Goal: Transaction & Acquisition: Purchase product/service

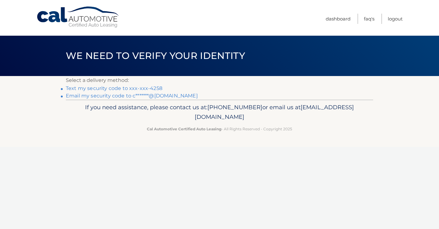
click at [122, 88] on link "Text my security code to xxx-xxx-4258" at bounding box center [114, 88] width 96 height 6
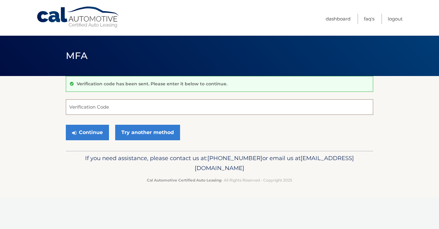
click at [116, 109] on input "Verification Code" at bounding box center [219, 107] width 307 height 16
type input "213357"
click at [93, 131] on button "Continue" at bounding box center [87, 133] width 43 height 16
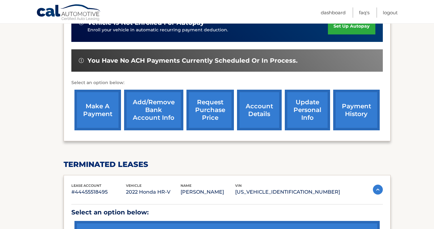
scroll to position [223, 0]
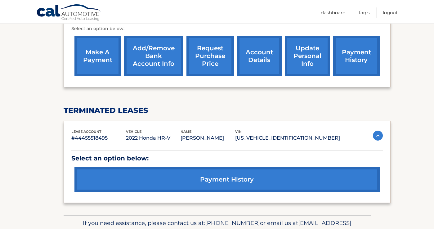
click at [376, 136] on img at bounding box center [378, 136] width 10 height 10
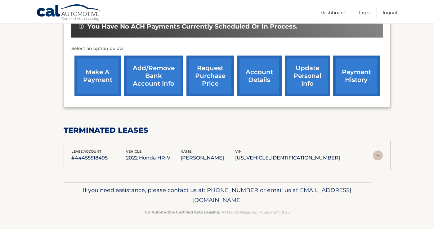
scroll to position [202, 0]
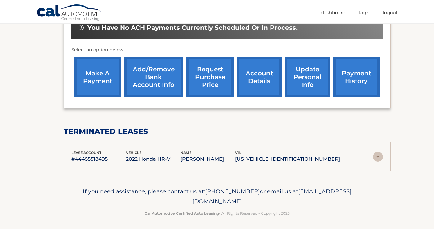
click at [376, 158] on img at bounding box center [378, 157] width 10 height 10
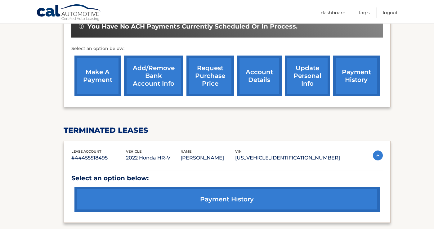
scroll to position [255, 0]
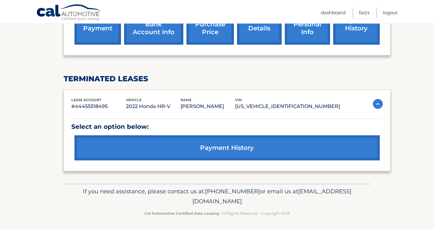
click at [282, 150] on link "payment history" at bounding box center [226, 147] width 305 height 25
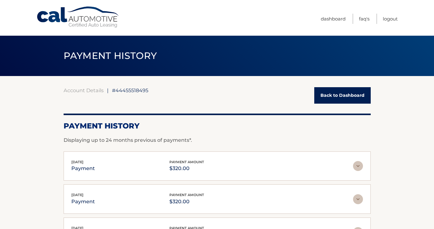
click at [359, 167] on img at bounding box center [358, 166] width 10 height 10
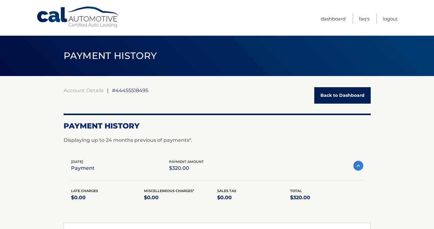
click at [346, 96] on link "Back to Dashboard" at bounding box center [342, 95] width 56 height 16
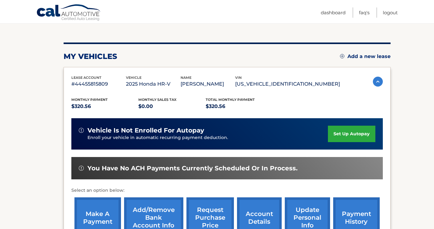
scroll to position [115, 0]
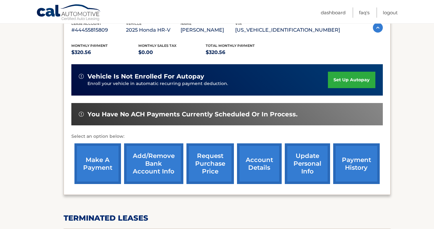
click at [98, 160] on link "make a payment" at bounding box center [97, 163] width 47 height 41
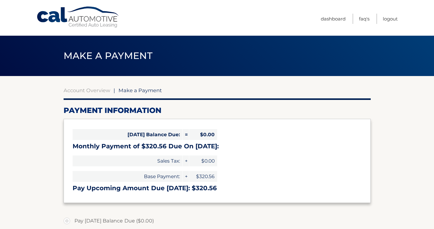
select select "MWEwMGQ4NzgtZWYwZi00N2I3LWJmZjYtMzdhOTliYmQ3NTBk"
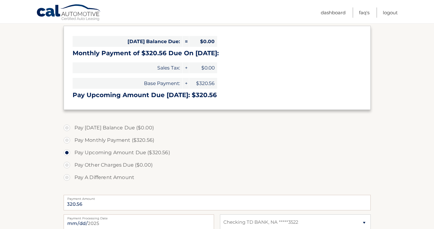
scroll to position [94, 0]
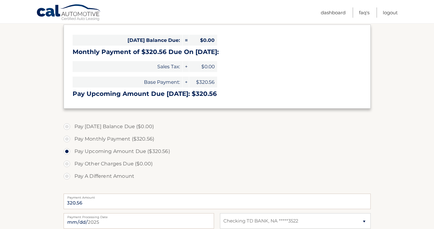
click at [67, 138] on label "Pay Monthly Payment ($320.56)" at bounding box center [217, 139] width 307 height 12
click at [67, 138] on input "Pay Monthly Payment ($320.56)" at bounding box center [69, 138] width 6 height 10
radio input "true"
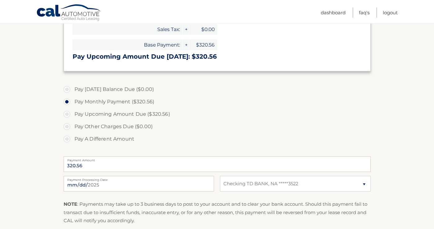
scroll to position [135, 0]
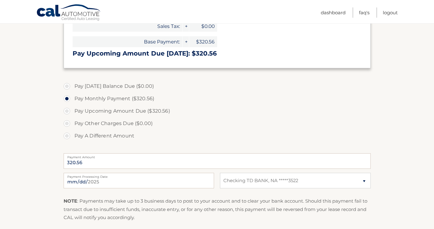
click at [67, 112] on label "Pay Upcoming Amount Due ($320.56)" at bounding box center [217, 111] width 307 height 12
click at [67, 112] on input "Pay Upcoming Amount Due ($320.56)" at bounding box center [69, 110] width 6 height 10
radio input "true"
click at [68, 99] on label "Pay Monthly Payment ($320.56)" at bounding box center [217, 98] width 307 height 12
click at [68, 99] on input "Pay Monthly Payment ($320.56)" at bounding box center [69, 97] width 6 height 10
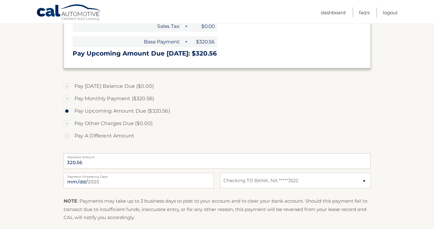
radio input "true"
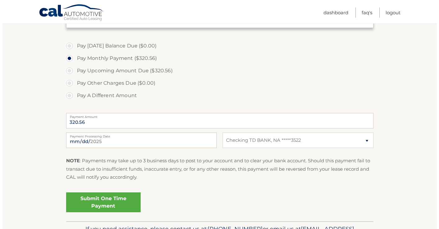
scroll to position [194, 0]
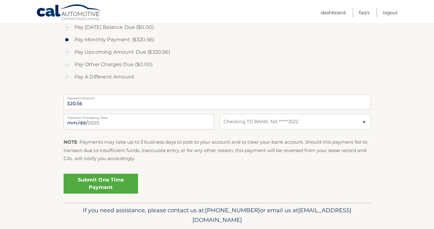
click at [106, 181] on link "Submit One Time Payment" at bounding box center [101, 184] width 74 height 20
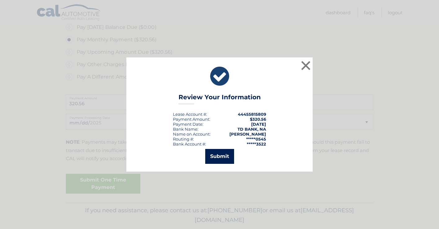
click at [217, 160] on button "Submit" at bounding box center [219, 156] width 29 height 15
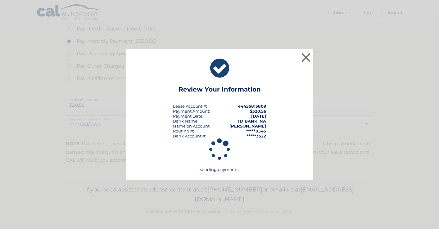
scroll to position [190, 0]
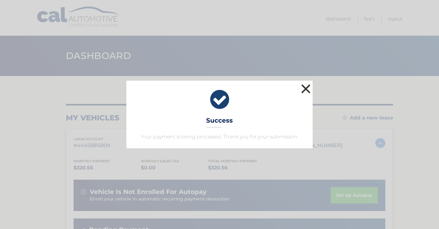
click at [305, 87] on button "×" at bounding box center [305, 89] width 12 height 12
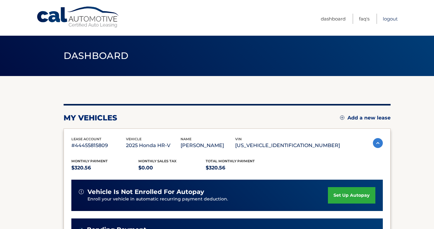
click at [391, 17] on link "Logout" at bounding box center [390, 19] width 15 height 10
